Goal: Task Accomplishment & Management: Complete application form

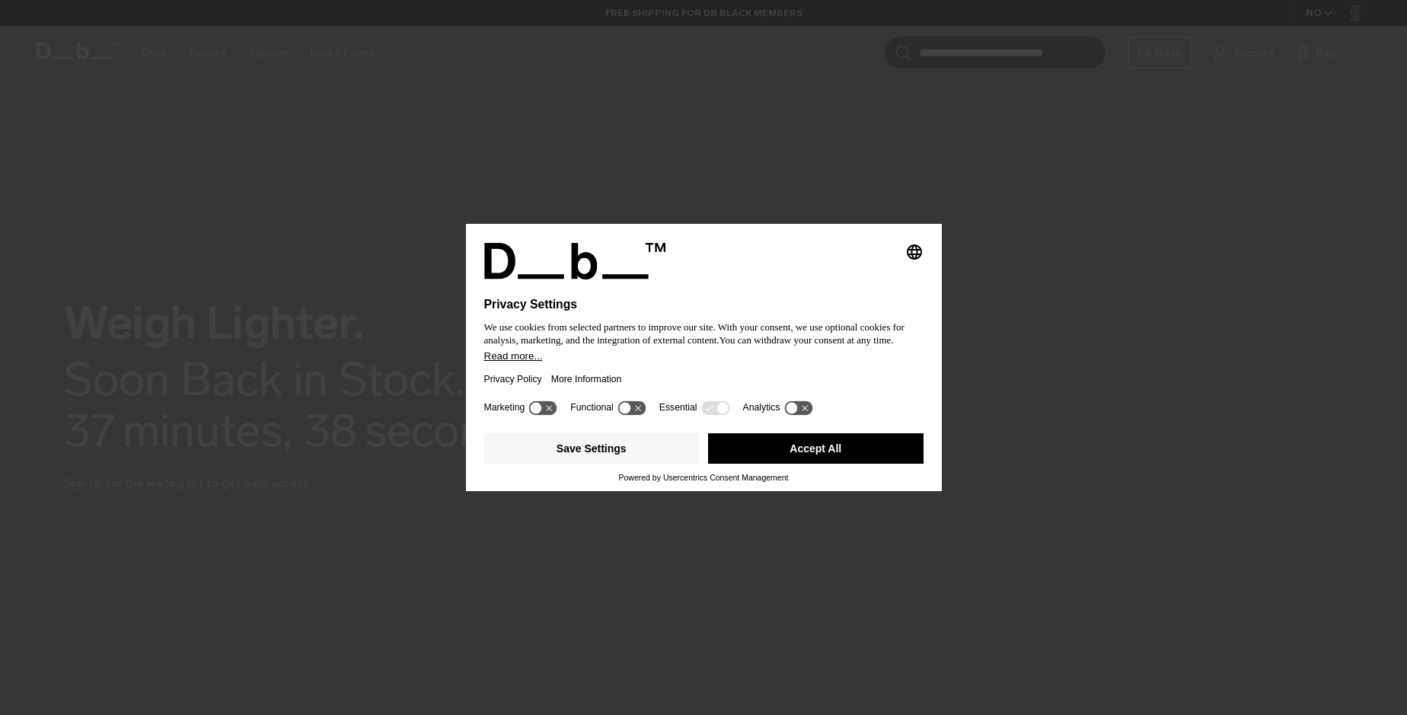
click at [1093, 277] on div "Selecting an option will immediately change the language Privacy Settings We us…" at bounding box center [703, 357] width 1407 height 715
click at [832, 281] on div at bounding box center [703, 288] width 439 height 18
click at [901, 193] on div "Selecting an option will immediately change the language Privacy Settings We us…" at bounding box center [703, 357] width 1407 height 715
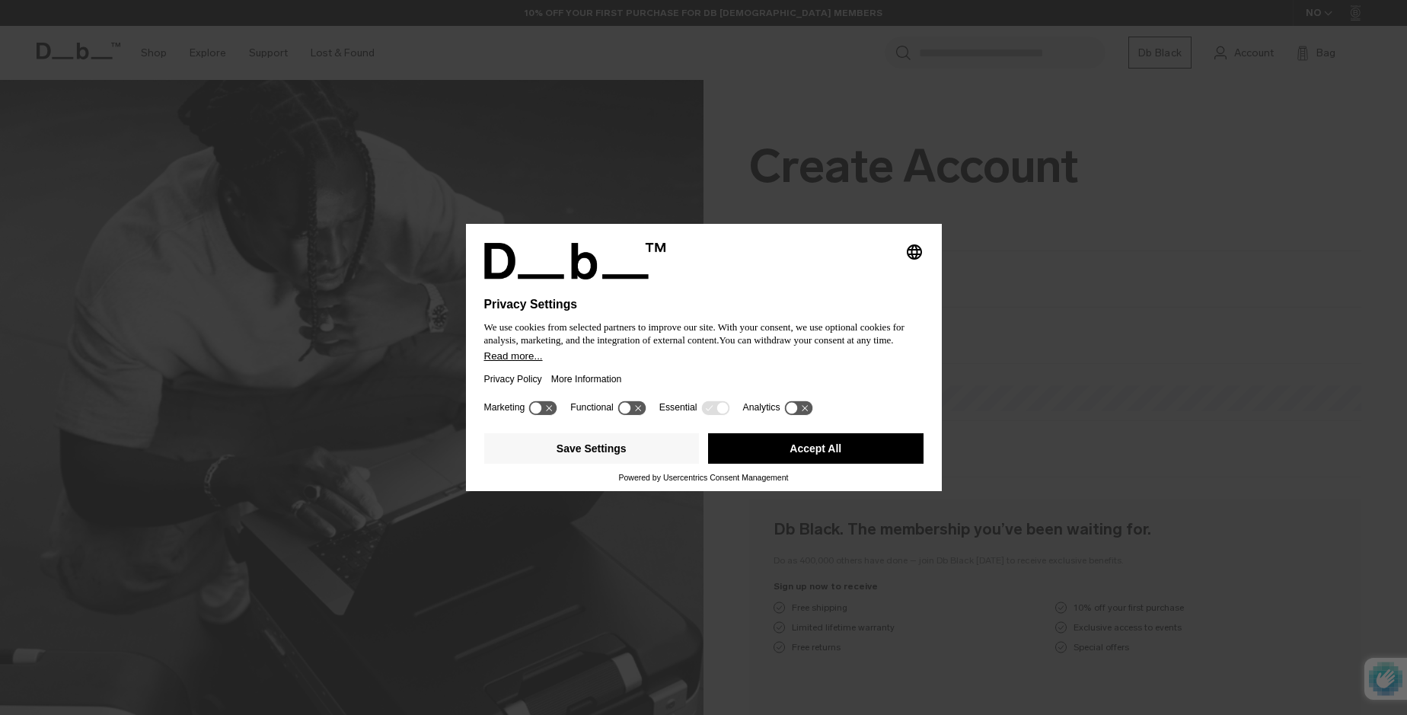
click at [1093, 277] on div "Selecting an option will immediately change the language Privacy Settings We us…" at bounding box center [703, 357] width 1407 height 715
click at [832, 281] on div at bounding box center [703, 288] width 439 height 18
click at [901, 193] on div "Selecting an option will immediately change the language Privacy Settings We us…" at bounding box center [703, 357] width 1407 height 715
